Goal: Information Seeking & Learning: Learn about a topic

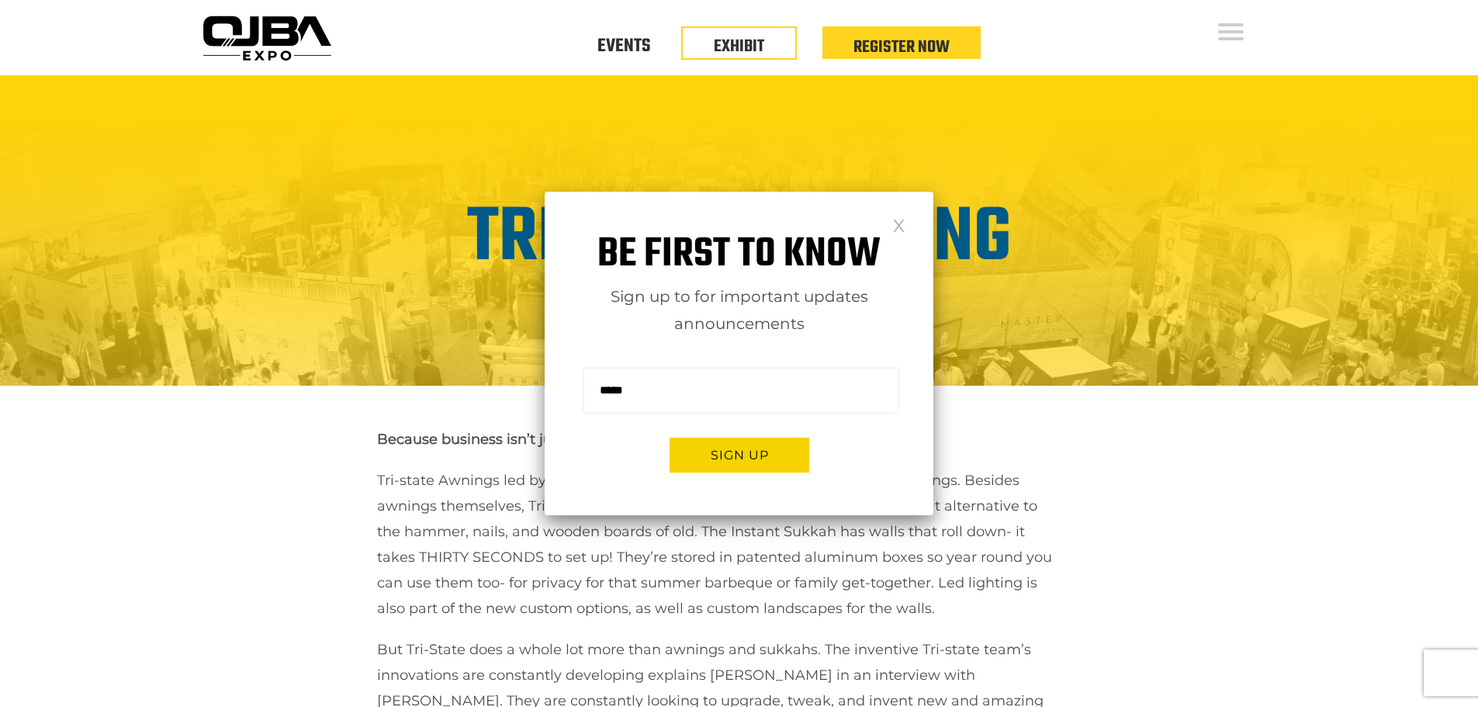
drag, startPoint x: 898, startPoint y: 227, endPoint x: 868, endPoint y: 237, distance: 31.2
click at [898, 227] on link at bounding box center [898, 224] width 13 height 13
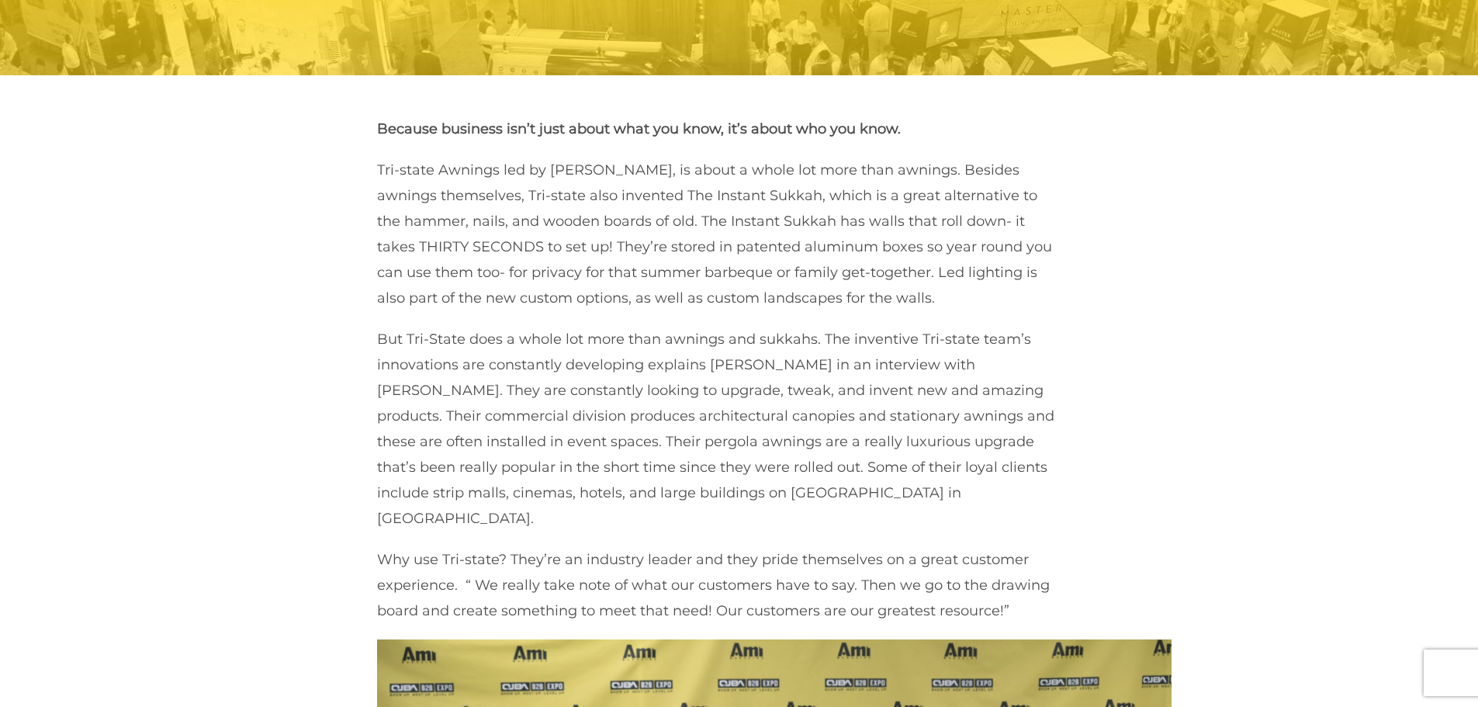
scroll to position [698, 0]
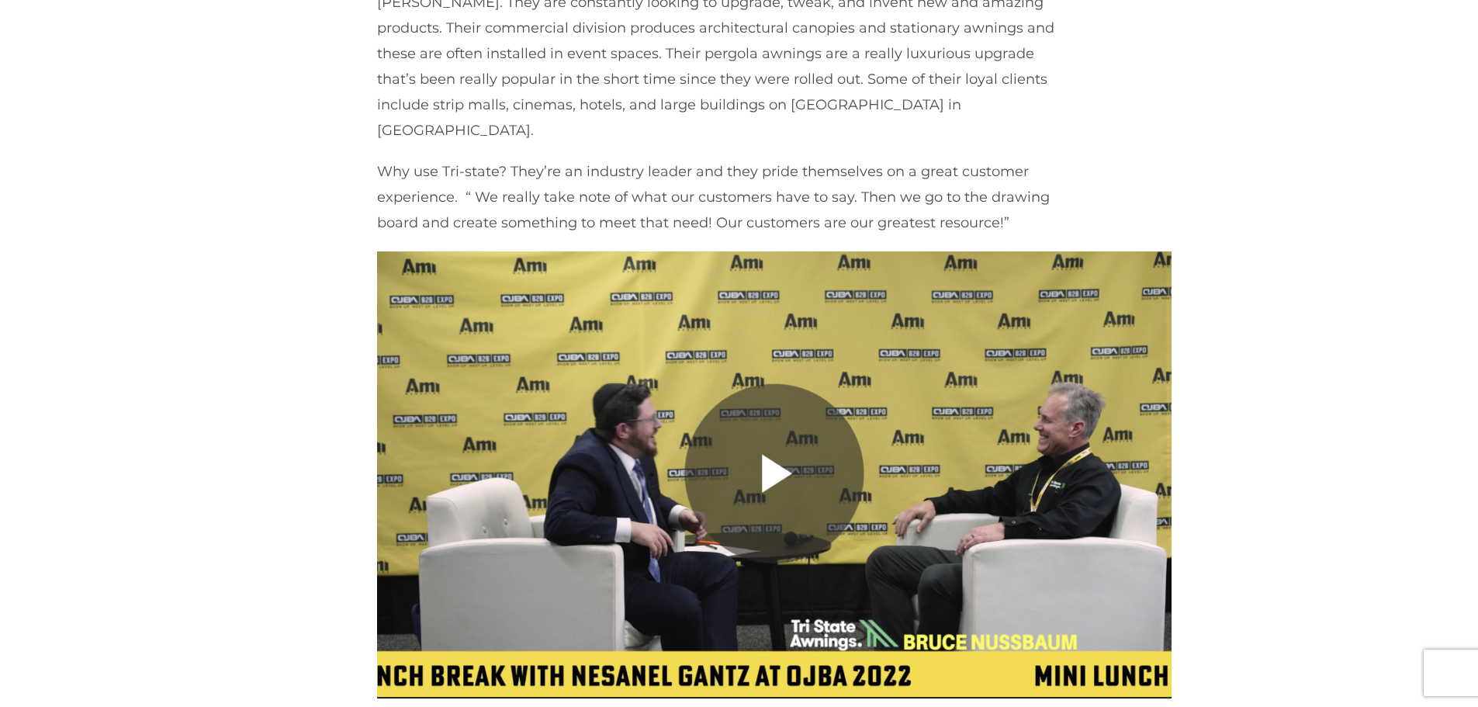
click at [767, 446] on img at bounding box center [774, 474] width 795 height 447
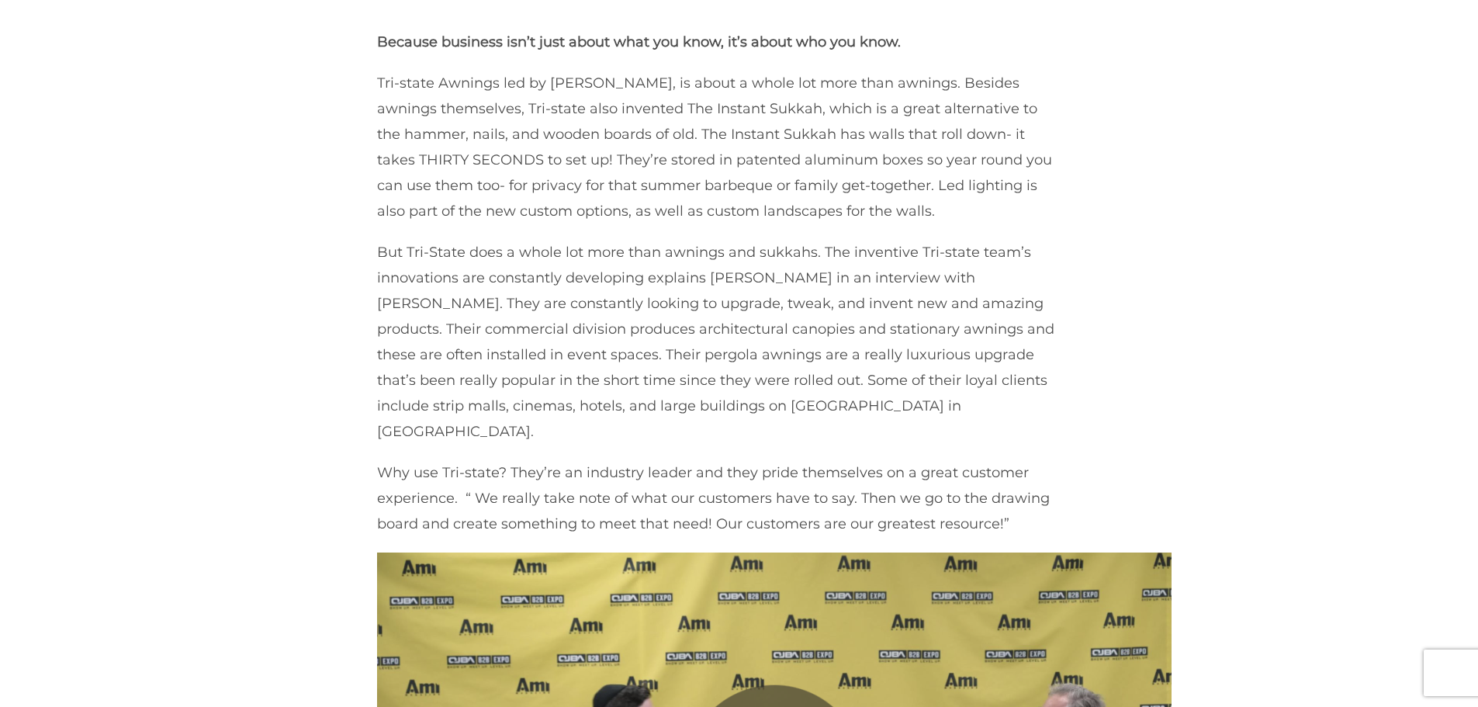
scroll to position [385, 0]
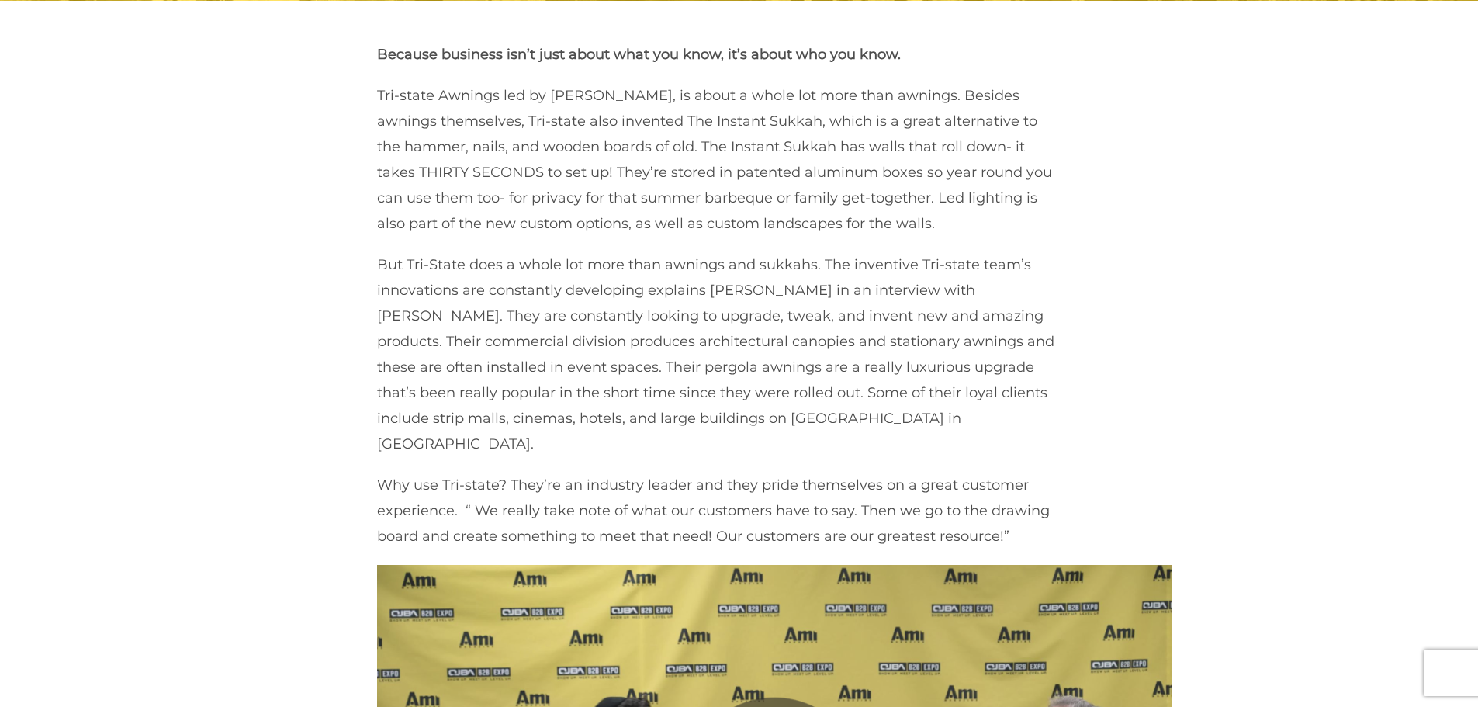
click at [467, 282] on p "But Tri-State does a whole lot more than awnings and sukkahs. The inventive Tri…" at bounding box center [716, 354] width 679 height 205
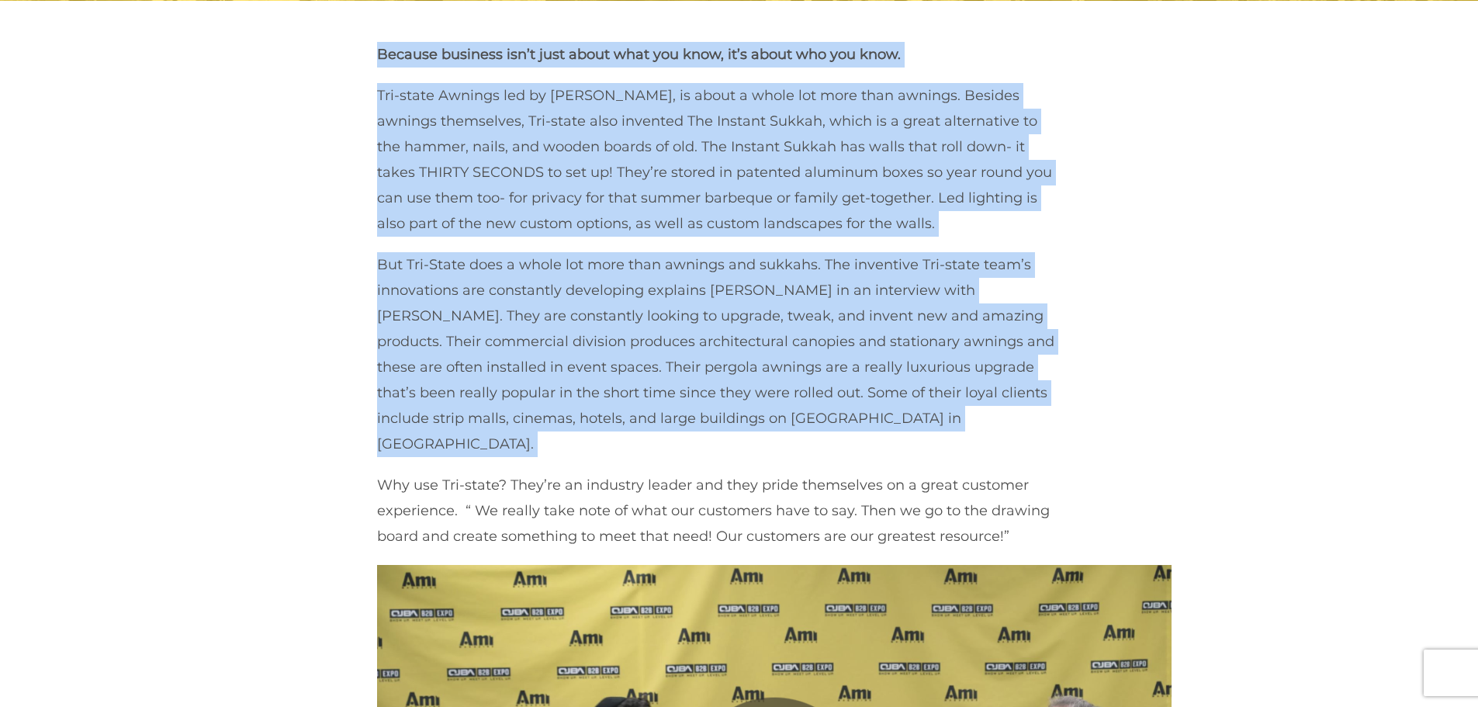
drag, startPoint x: 467, startPoint y: 282, endPoint x: 626, endPoint y: 47, distance: 283.2
click at [626, 47] on div "Because business isn’t just about what you know, it’s about who you know. Tri-s…" at bounding box center [830, 547] width 906 height 1011
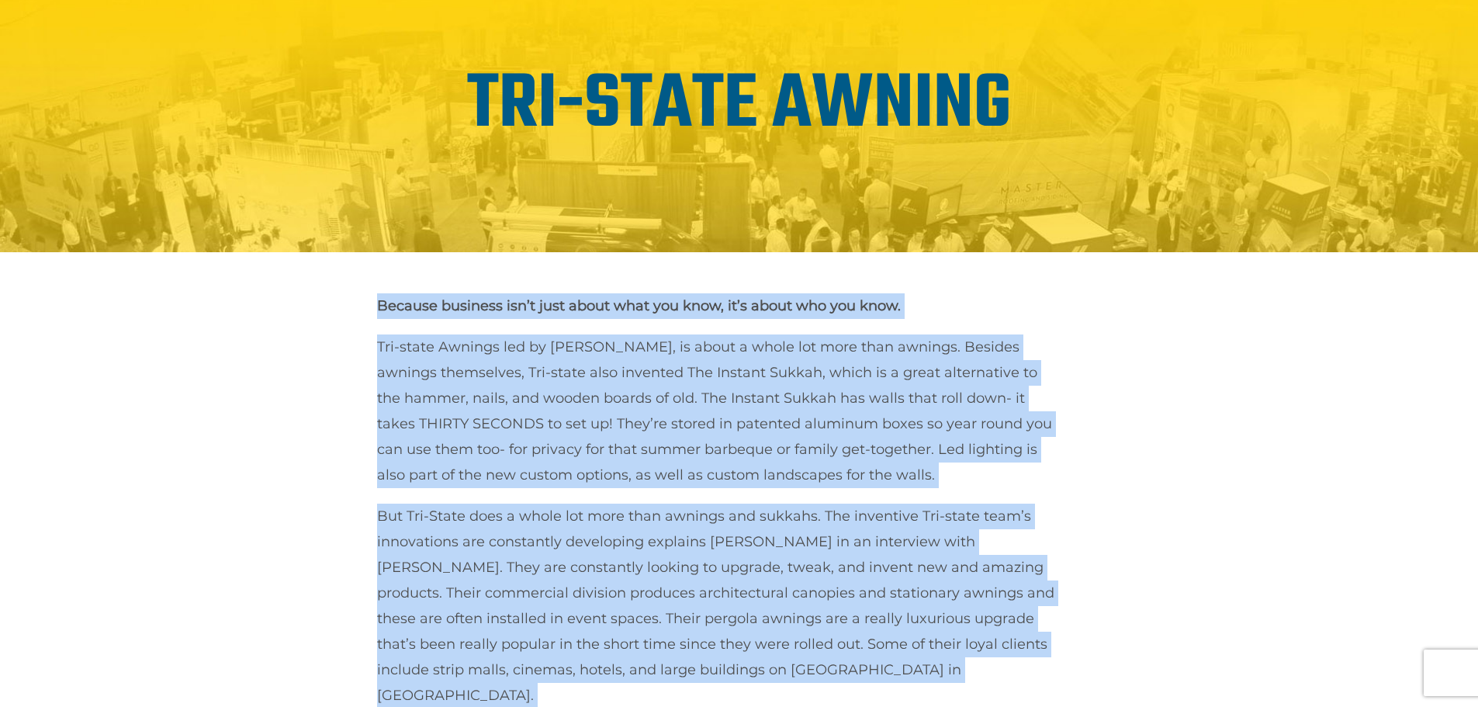
scroll to position [0, 0]
